Goal: Information Seeking & Learning: Learn about a topic

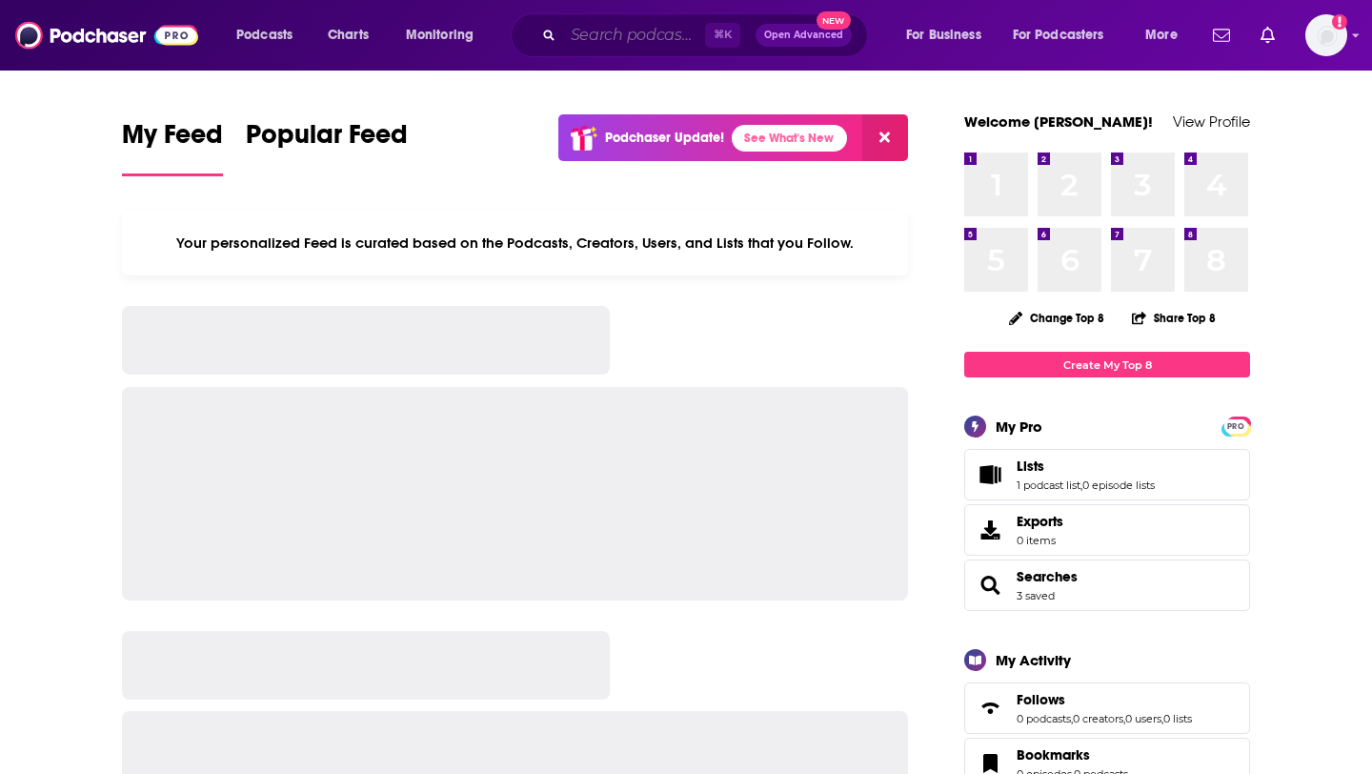
click at [602, 36] on input "Search podcasts, credits, & more..." at bounding box center [634, 35] width 142 height 30
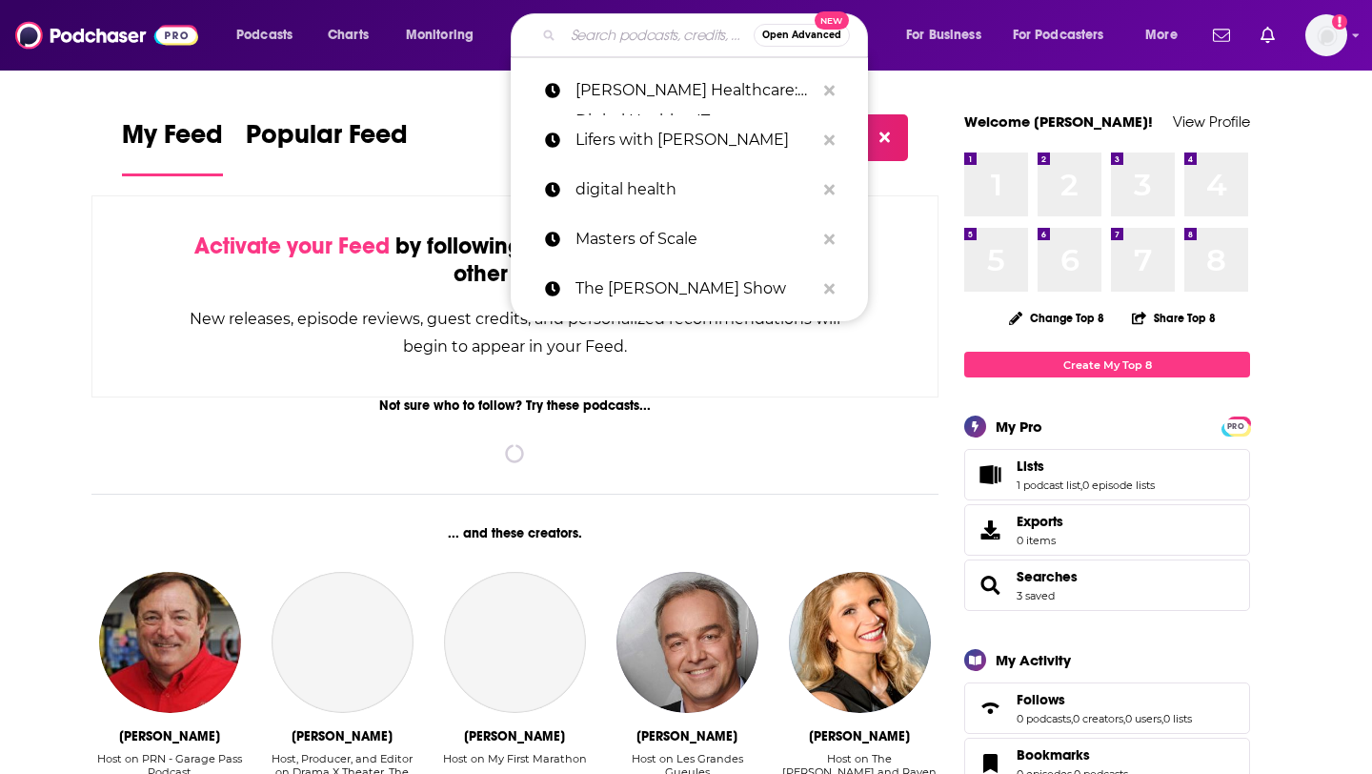
paste input "CHATROG,"
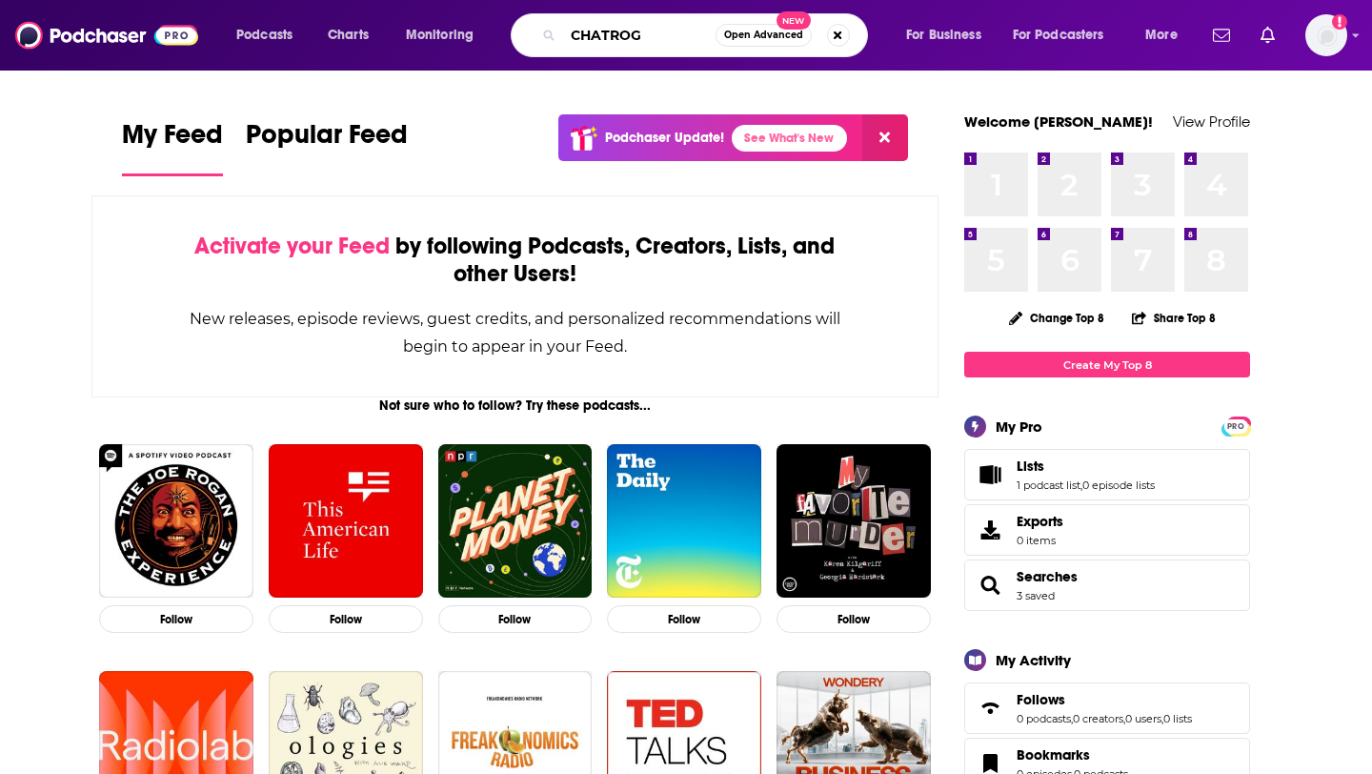
type input "CHATROG"
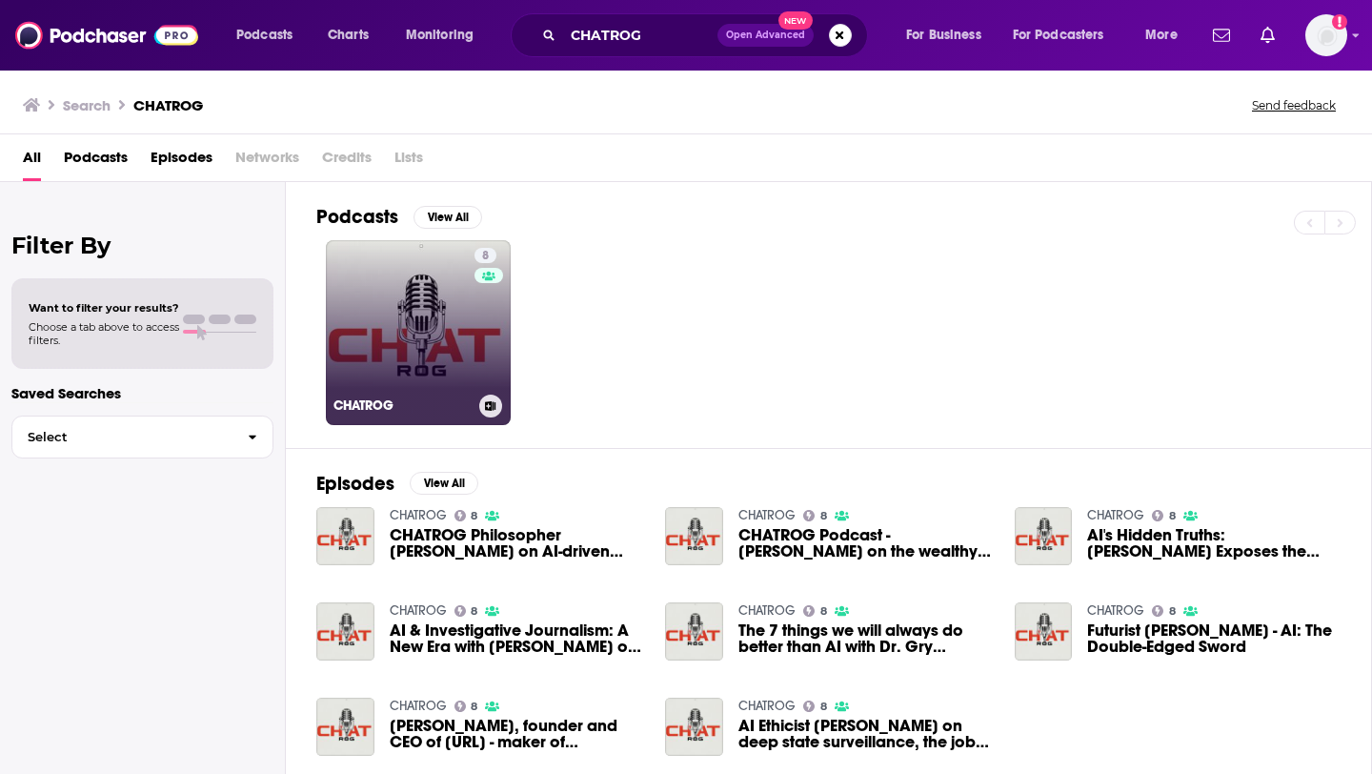
click at [424, 331] on link "8 CHATROG" at bounding box center [418, 332] width 185 height 185
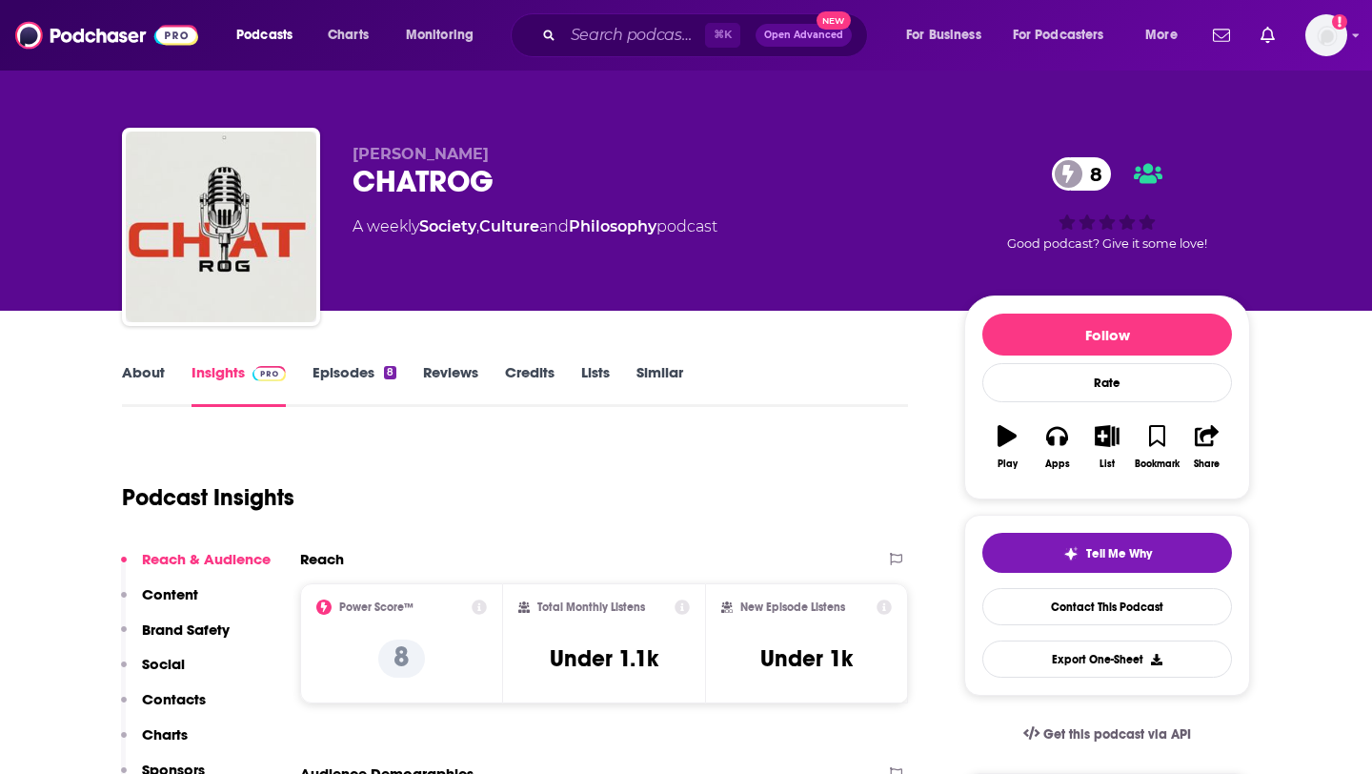
click at [352, 369] on link "Episodes 8" at bounding box center [355, 385] width 84 height 44
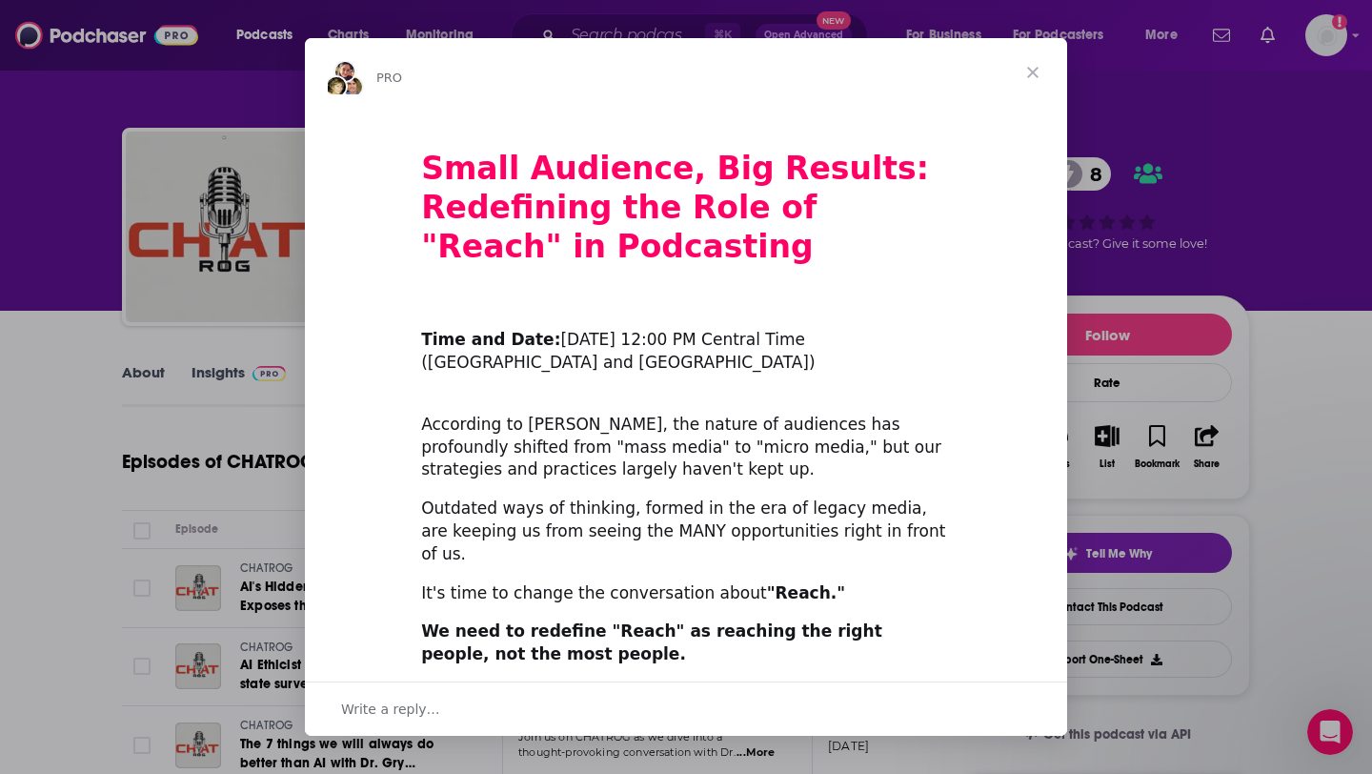
click at [1031, 67] on span "Close" at bounding box center [1033, 72] width 69 height 69
